Goal: Information Seeking & Learning: Learn about a topic

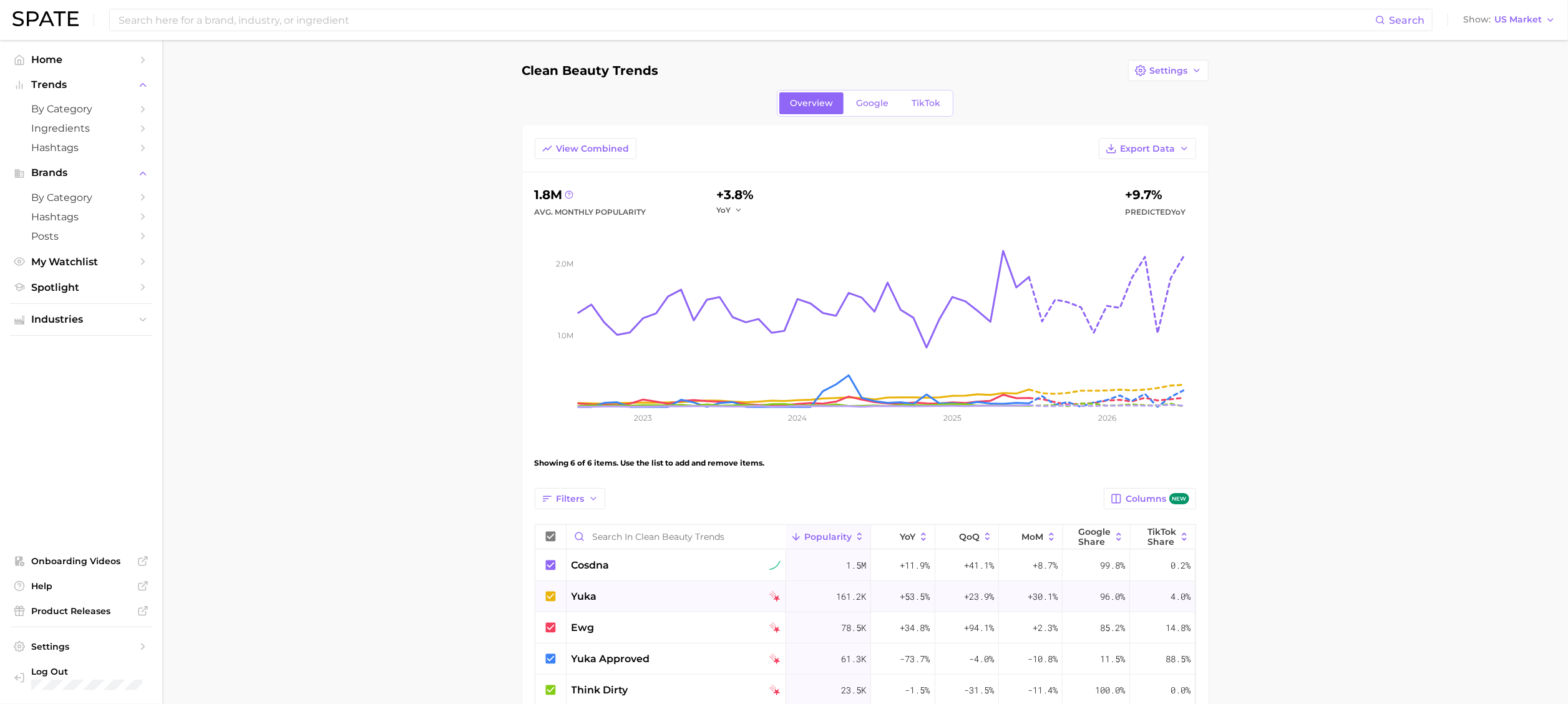
click at [579, 595] on span "yuka" at bounding box center [584, 597] width 26 height 15
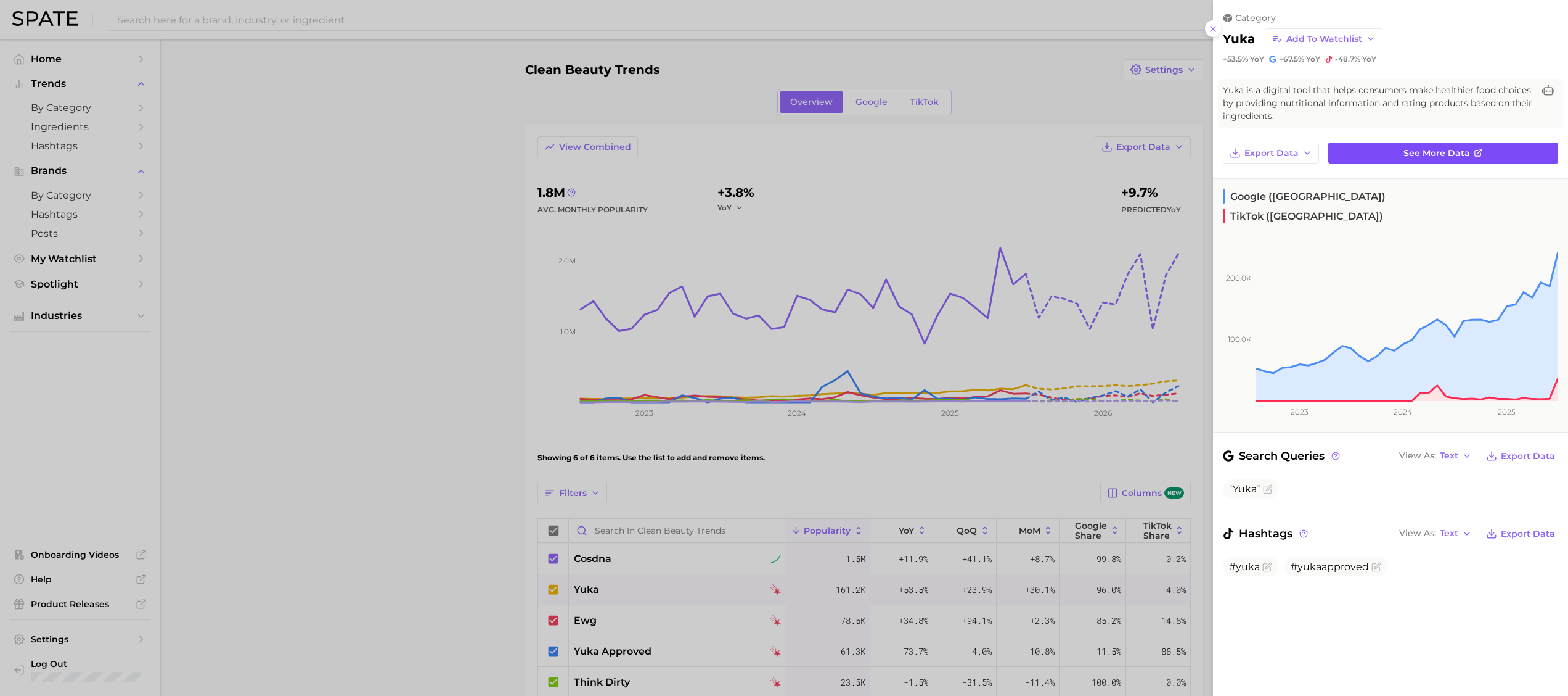
click at [1446, 149] on span "See more data" at bounding box center [1437, 153] width 66 height 11
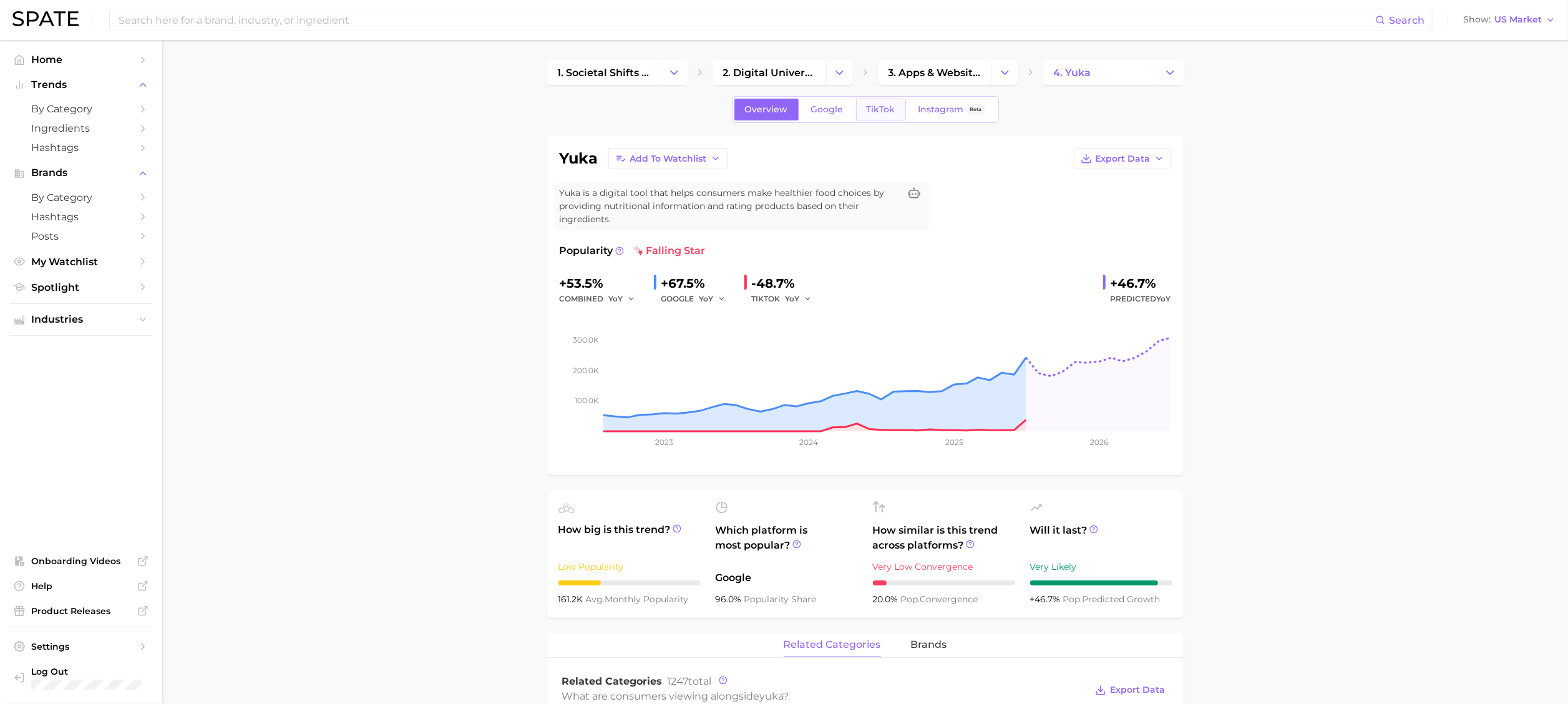
click at [884, 107] on span "TikTok" at bounding box center [881, 109] width 29 height 11
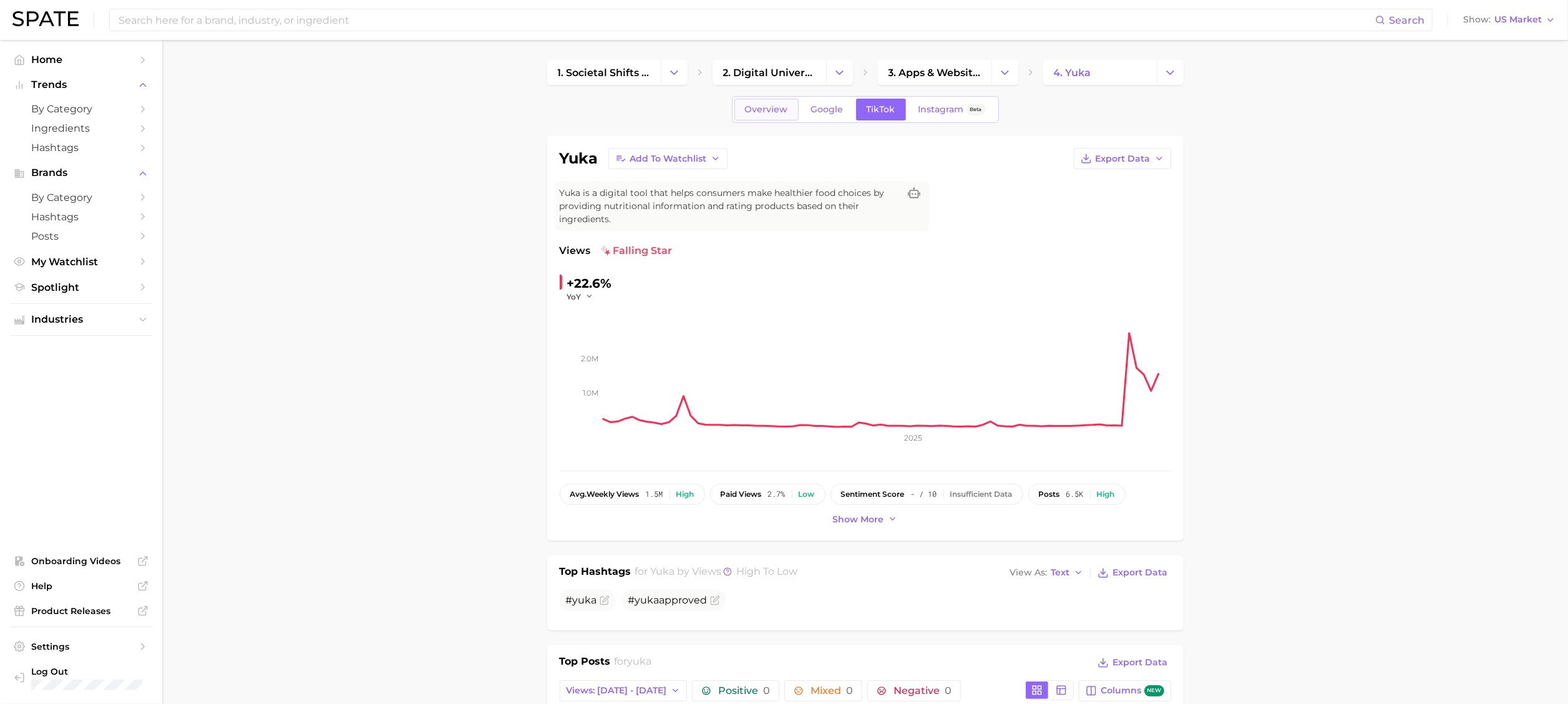
click at [770, 105] on span "Overview" at bounding box center [766, 109] width 43 height 11
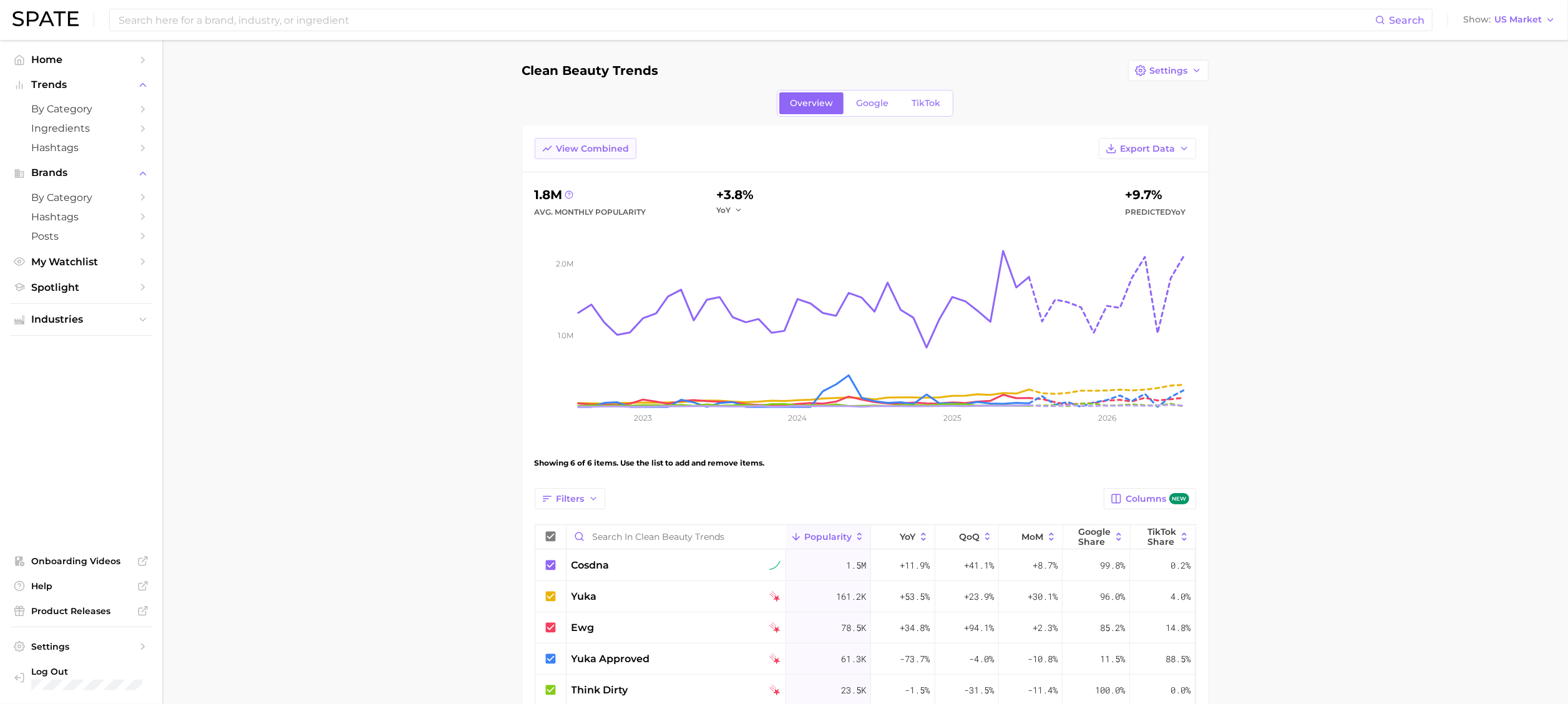
click at [584, 140] on button "View Combined" at bounding box center [585, 148] width 102 height 21
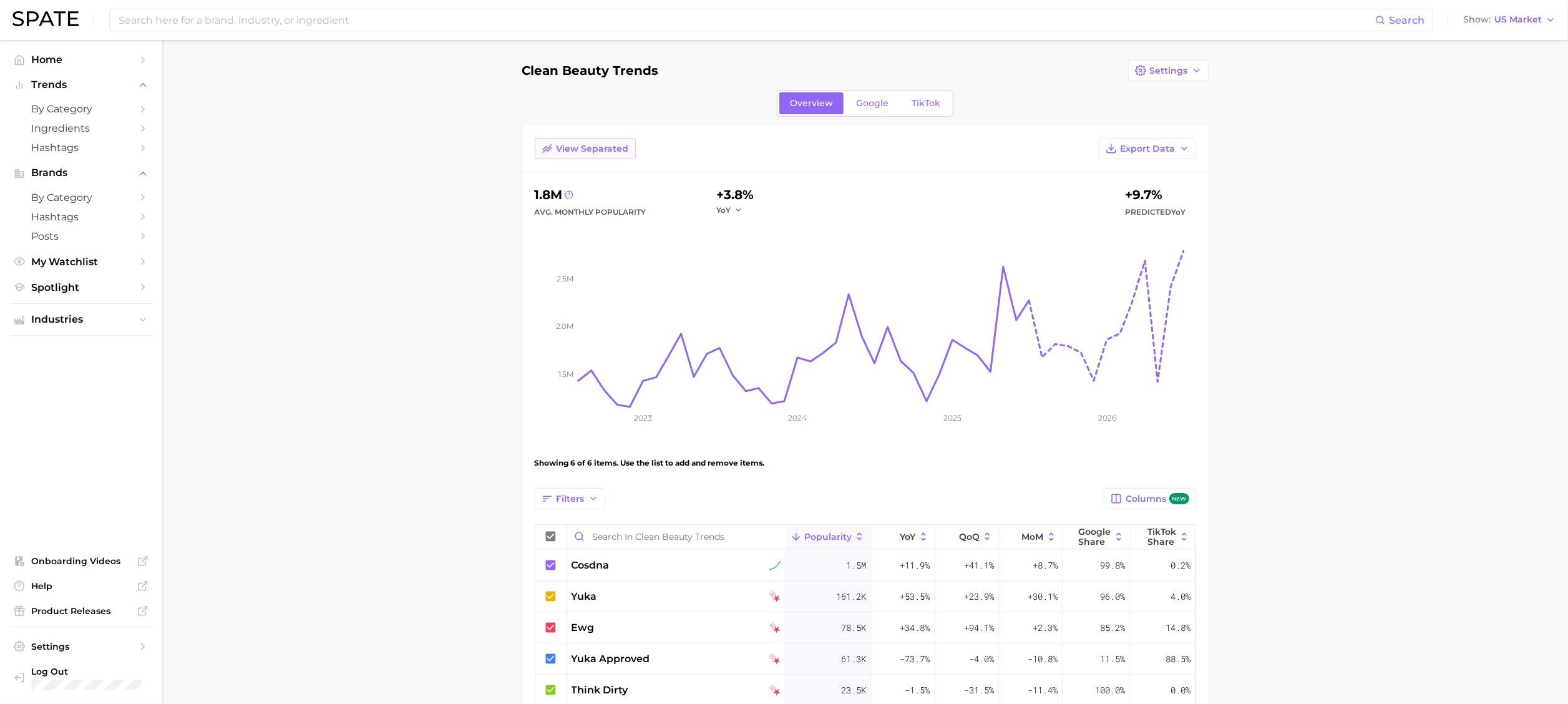
click at [585, 138] on button "View Separated" at bounding box center [585, 148] width 101 height 21
